Goal: Entertainment & Leisure: Consume media (video, audio)

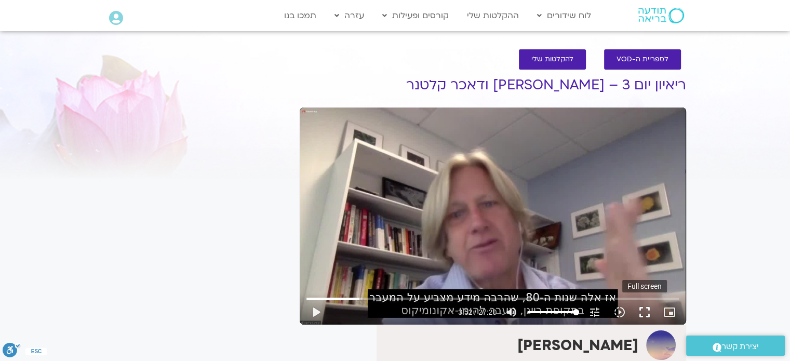
click at [640, 311] on button "fullscreen" at bounding box center [644, 312] width 25 height 25
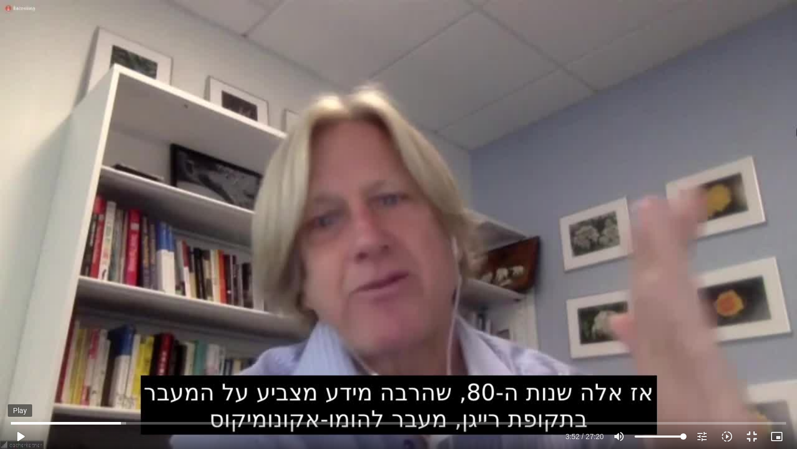
click at [21, 360] on button "play_arrow" at bounding box center [20, 436] width 25 height 25
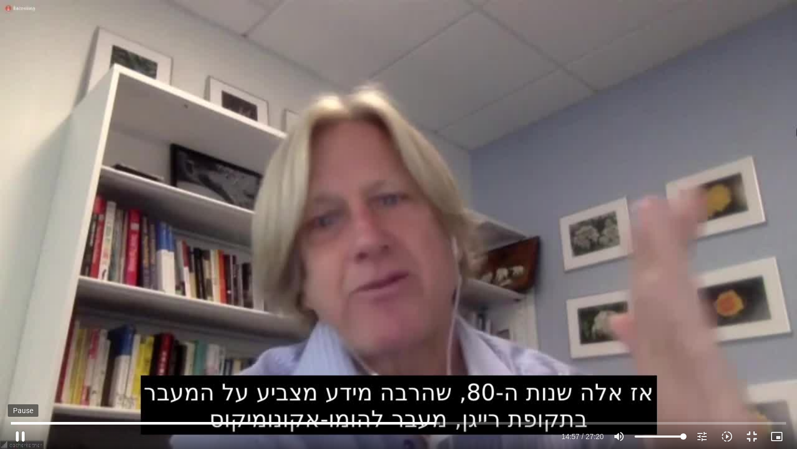
click at [23, 360] on button "pause" at bounding box center [20, 436] width 25 height 25
click at [21, 360] on button "play_arrow" at bounding box center [20, 436] width 25 height 25
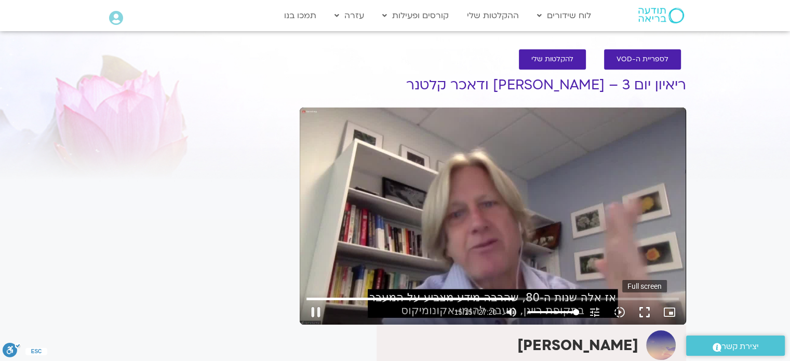
click at [644, 310] on button "fullscreen" at bounding box center [644, 312] width 25 height 25
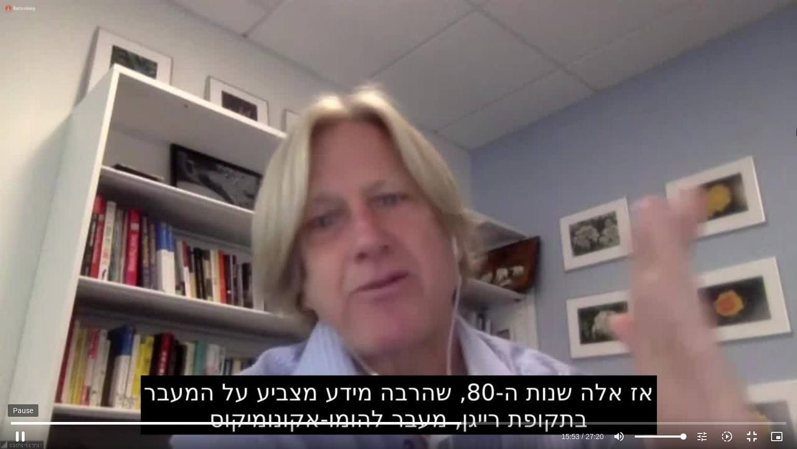
click at [21, 360] on button "pause" at bounding box center [20, 436] width 25 height 25
type input "953.289133"
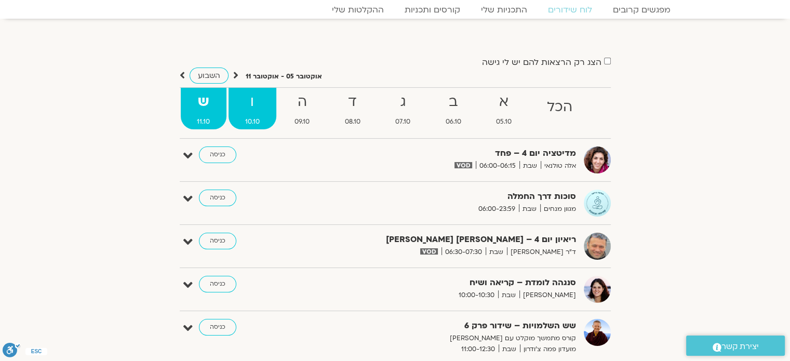
click at [254, 101] on strong "ו" at bounding box center [252, 101] width 48 height 23
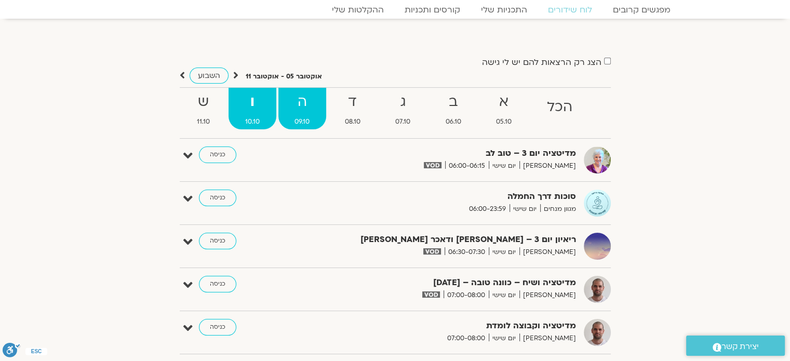
click at [296, 108] on strong "ה" at bounding box center [302, 101] width 48 height 23
